Goal: Transaction & Acquisition: Purchase product/service

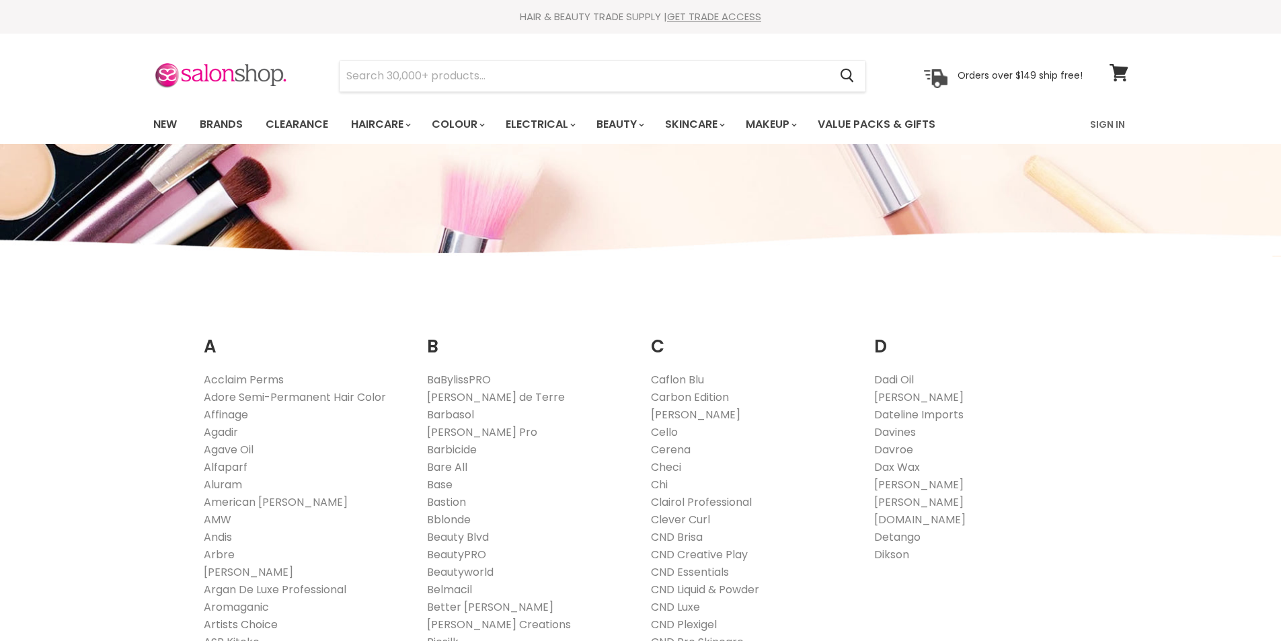
click at [264, 616] on link "Artists Choice" at bounding box center [241, 623] width 74 height 15
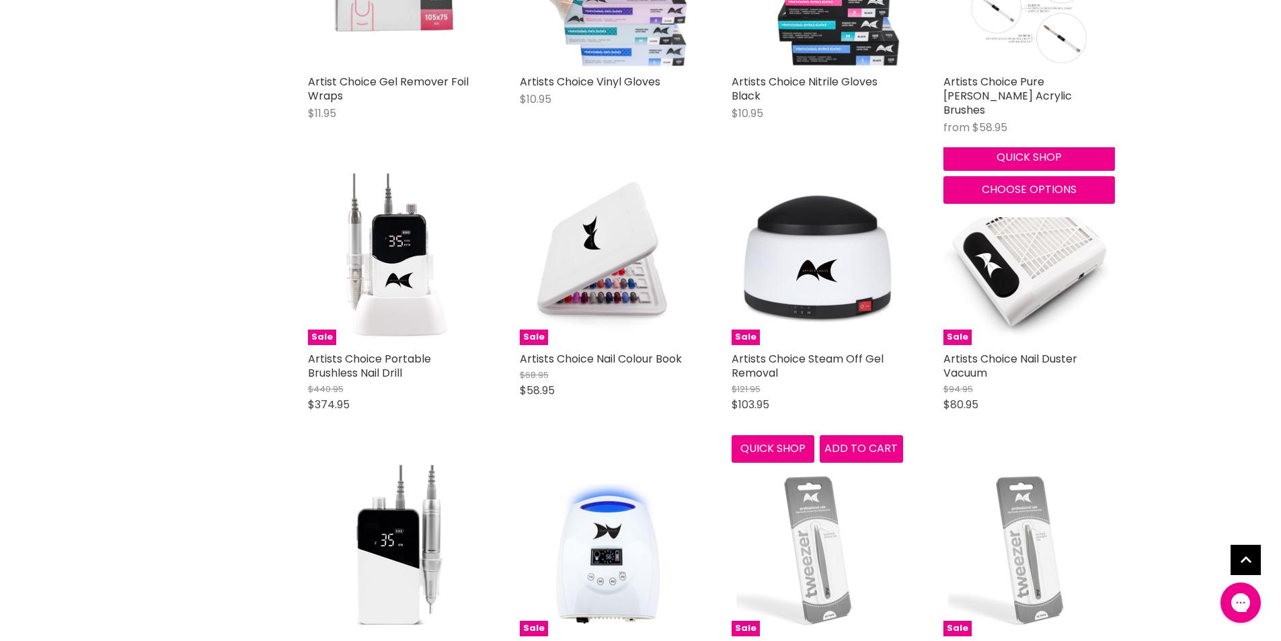
scroll to position [1209, 0]
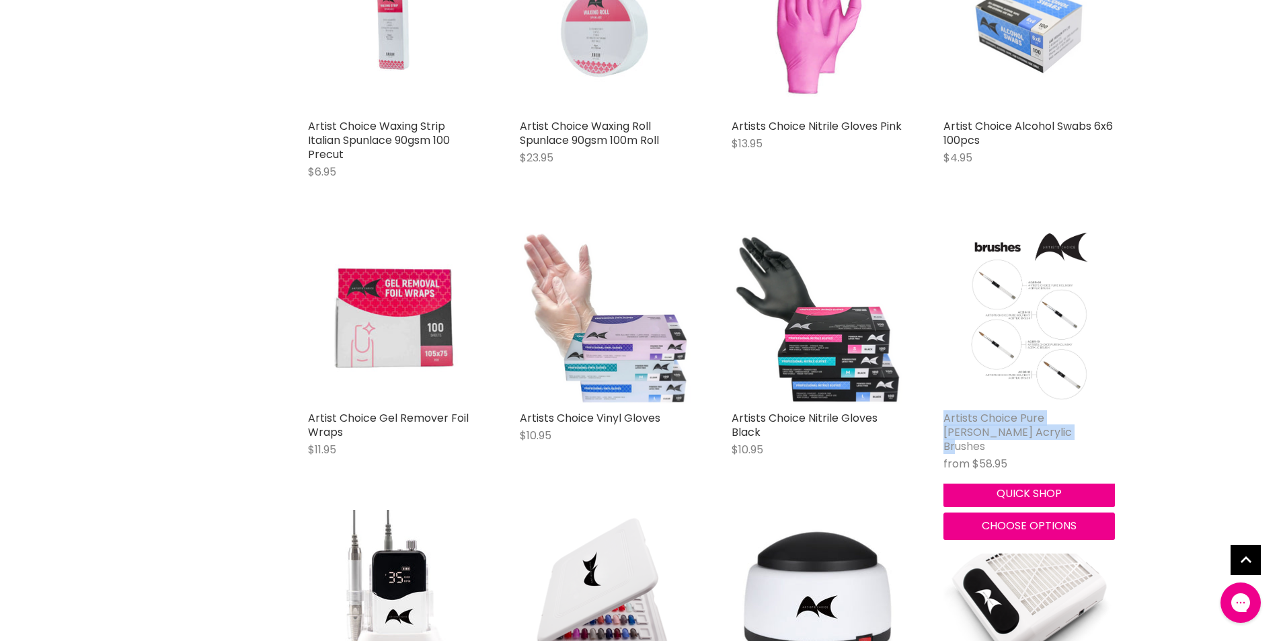
drag, startPoint x: 1039, startPoint y: 413, endPoint x: 945, endPoint y: 399, distance: 95.2
click at [945, 411] on h2 "Artists Choice Pure Kolinsky Acrylic Brushes" at bounding box center [1028, 432] width 171 height 42
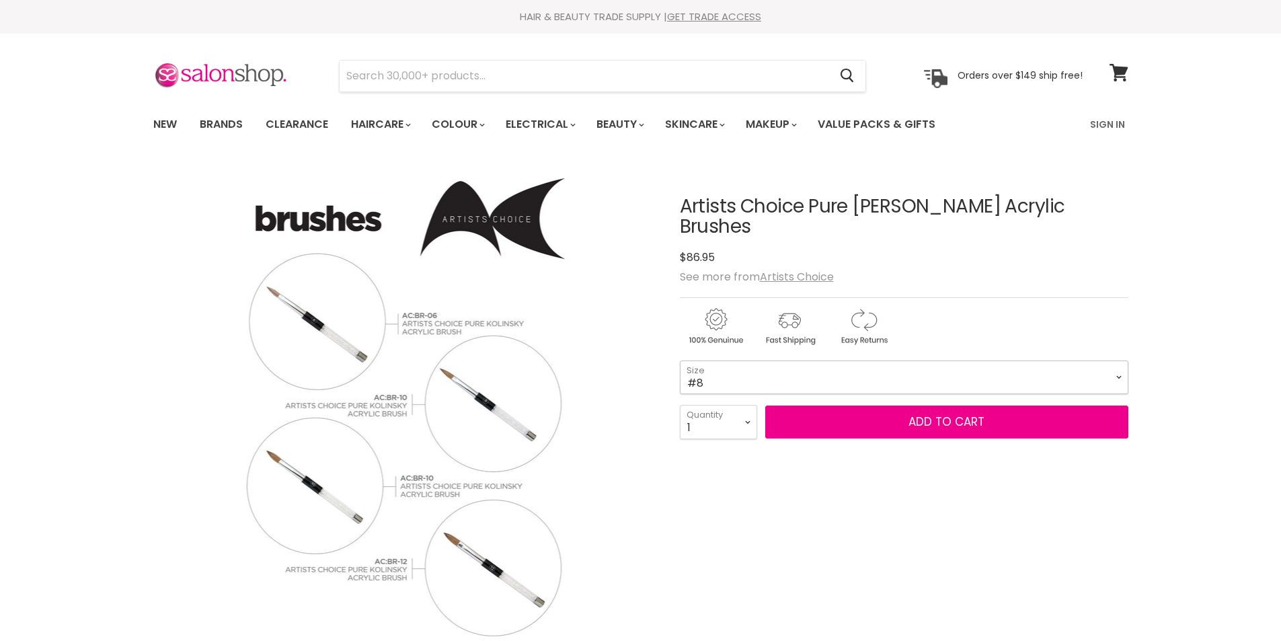
drag, startPoint x: 0, startPoint y: 0, endPoint x: 740, endPoint y: 350, distance: 818.6
click at [740, 360] on select "#6 #8 #10 #12" at bounding box center [904, 377] width 448 height 34
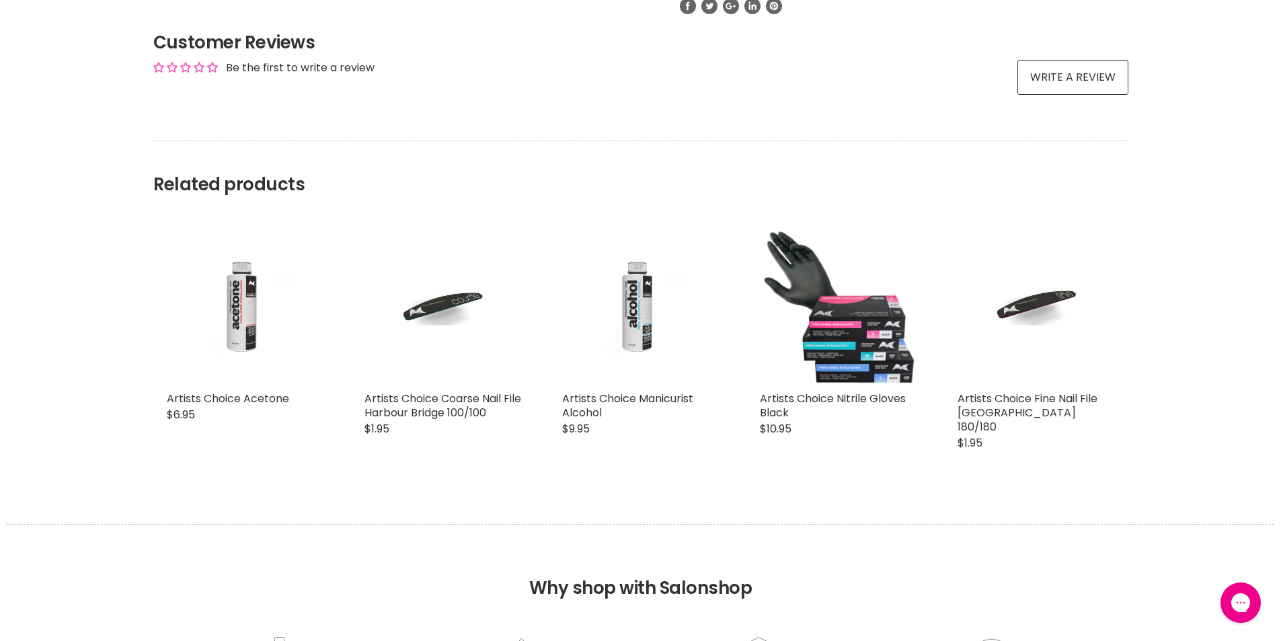
scroll to position [1008, 0]
